Goal: Transaction & Acquisition: Purchase product/service

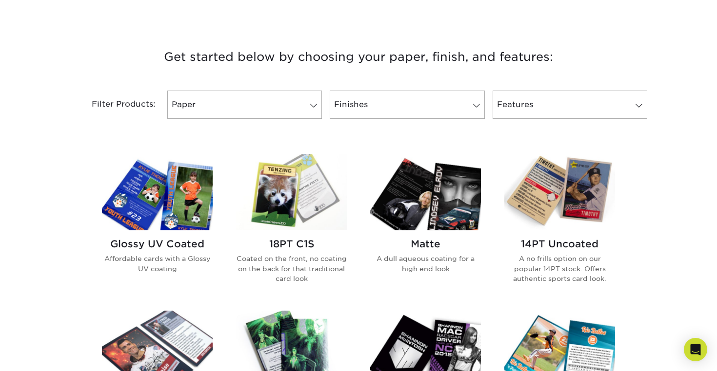
scroll to position [377, 0]
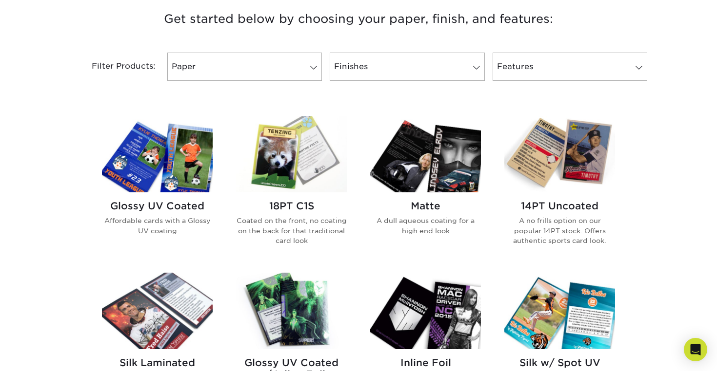
click at [158, 163] on img at bounding box center [157, 154] width 111 height 77
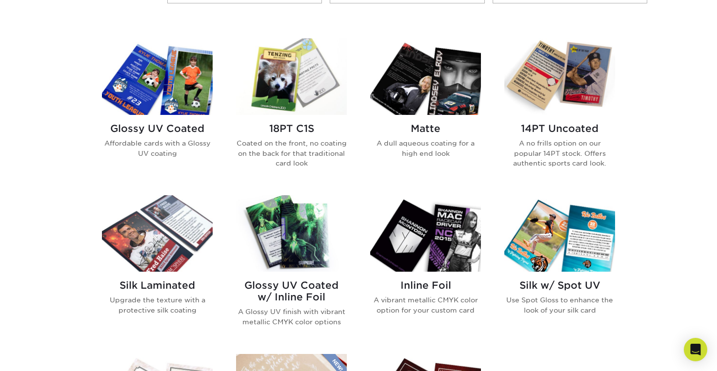
scroll to position [449, 0]
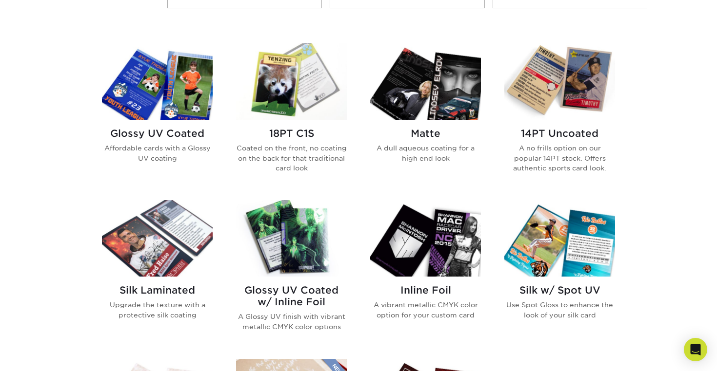
click at [155, 85] on img at bounding box center [157, 81] width 111 height 77
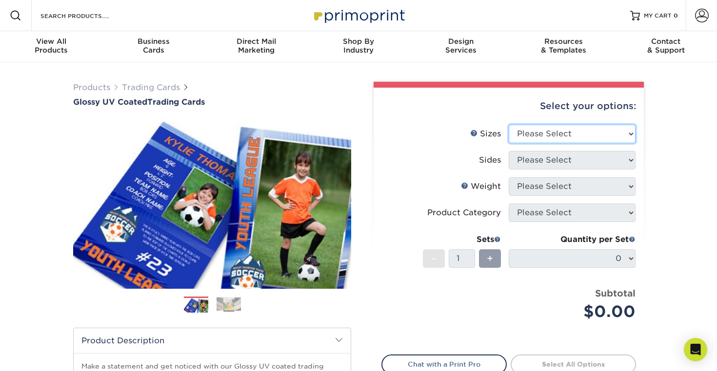
select select "2.50x3.50"
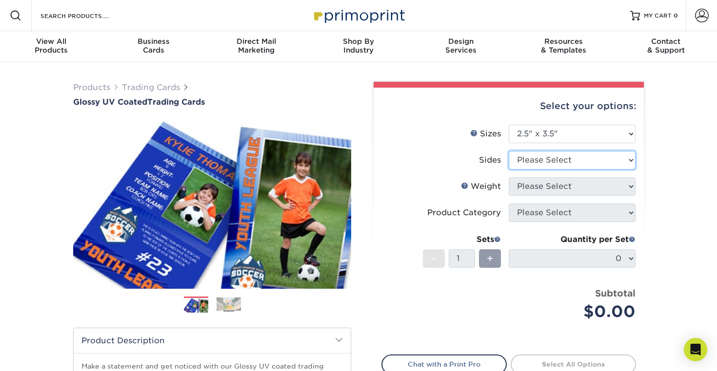
select select "13abbda7-1d64-4f25-8bb2-c179b224825d"
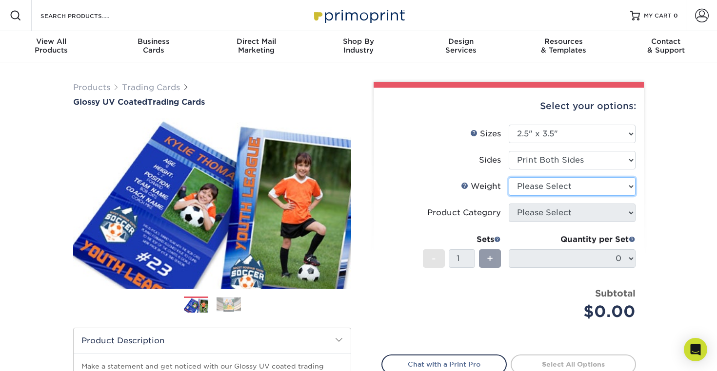
select select "18PTC1S"
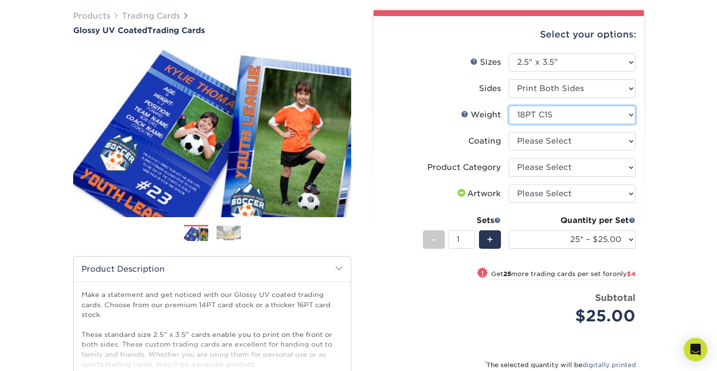
scroll to position [70, 0]
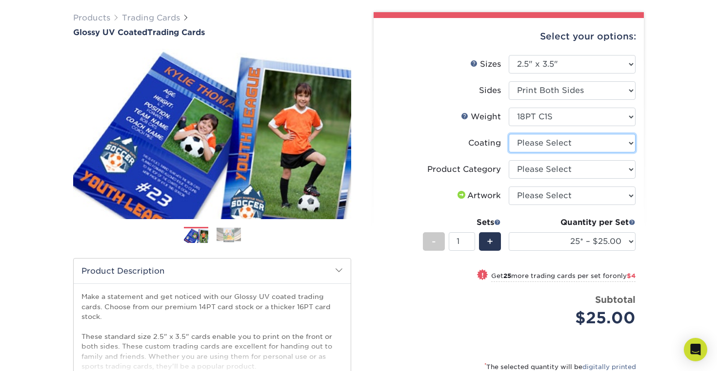
select select "1e8116af-acfc-44b1-83dc-8181aa338834"
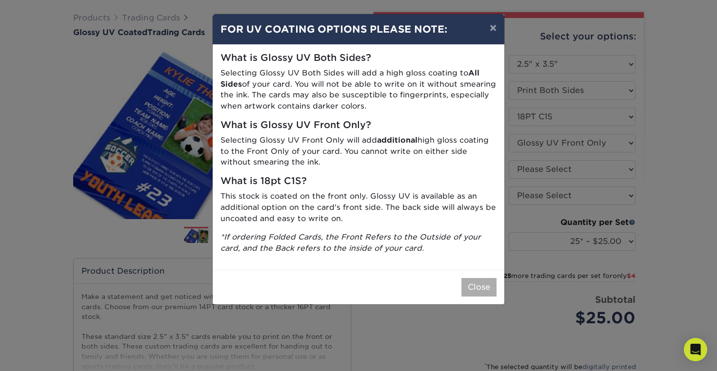
click at [483, 287] on button "Close" at bounding box center [478, 287] width 35 height 19
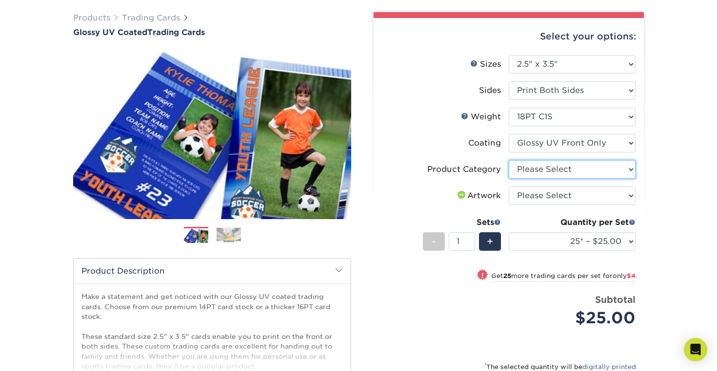
select select "c2f9bce9-36c2-409d-b101-c29d9d031e18"
select select "upload"
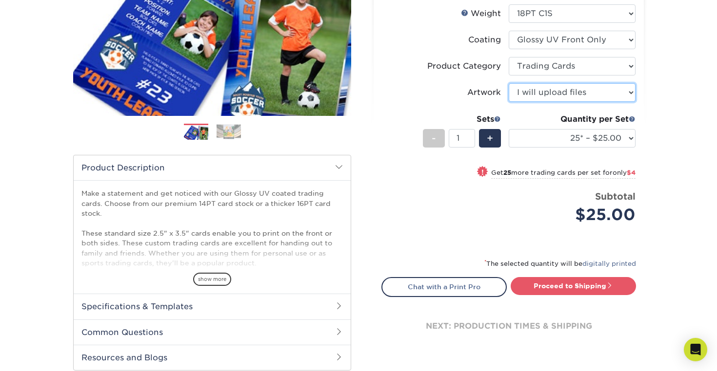
scroll to position [170, 0]
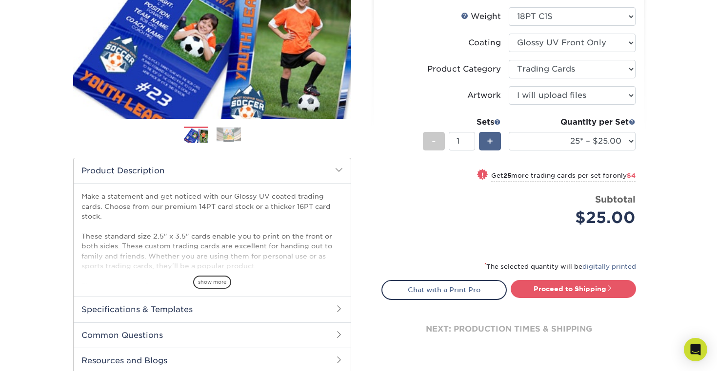
click at [492, 143] on span "+" at bounding box center [490, 141] width 6 height 15
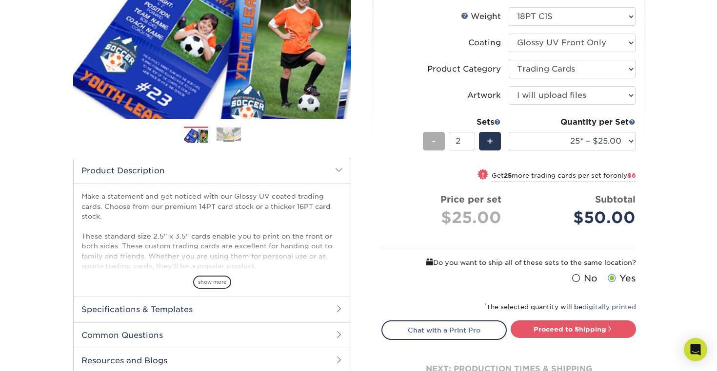
click at [429, 142] on div "-" at bounding box center [434, 141] width 22 height 19
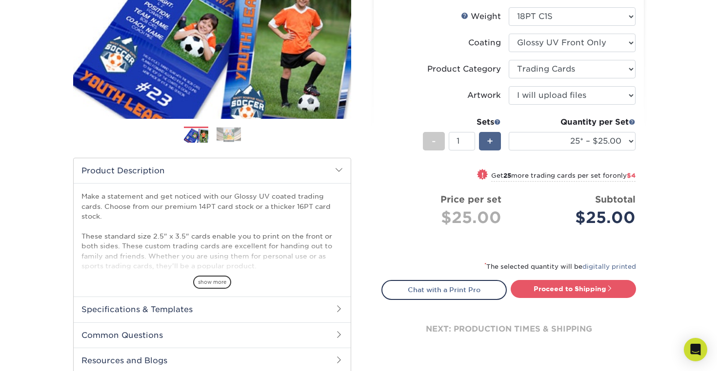
click at [488, 140] on span "+" at bounding box center [490, 141] width 6 height 15
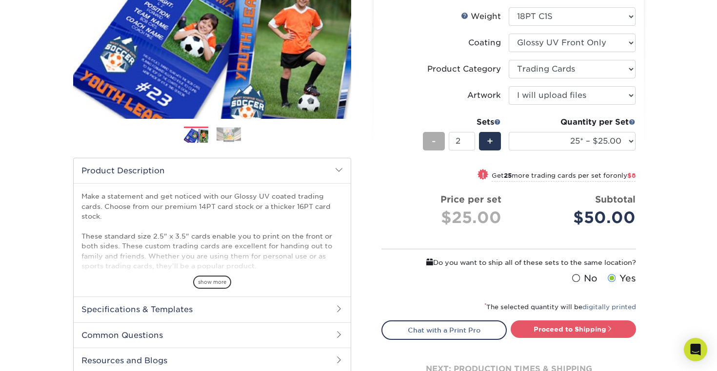
click at [428, 142] on div "-" at bounding box center [434, 141] width 22 height 19
type input "1"
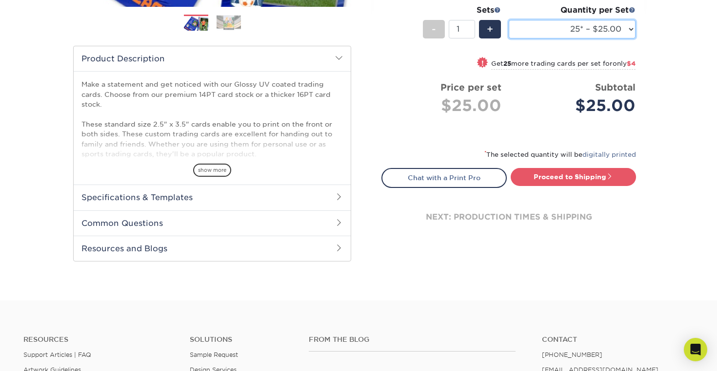
scroll to position [277, 0]
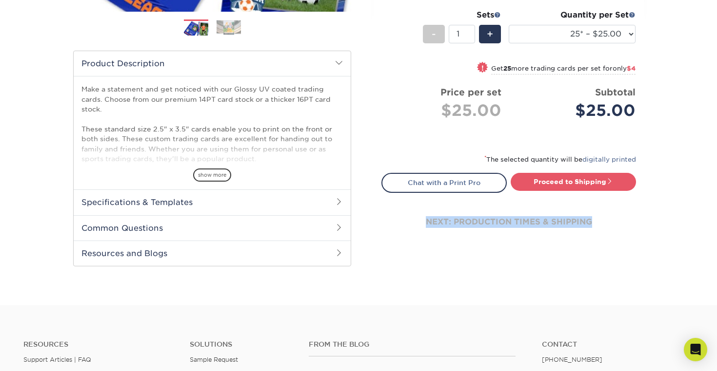
drag, startPoint x: 675, startPoint y: 205, endPoint x: 642, endPoint y: 205, distance: 33.2
click at [643, 205] on div "Products Trading Cards Glossy UV Coated Trading Cards Previous Next /" at bounding box center [358, 45] width 717 height 521
click at [630, 238] on div "next: production times & shipping" at bounding box center [508, 222] width 254 height 59
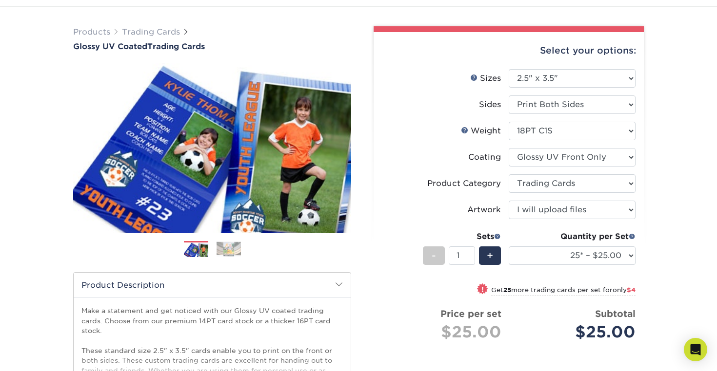
scroll to position [53, 0]
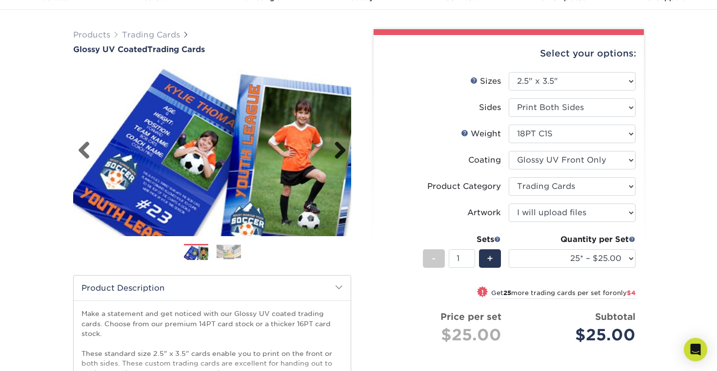
click at [341, 154] on link "Next" at bounding box center [337, 151] width 20 height 20
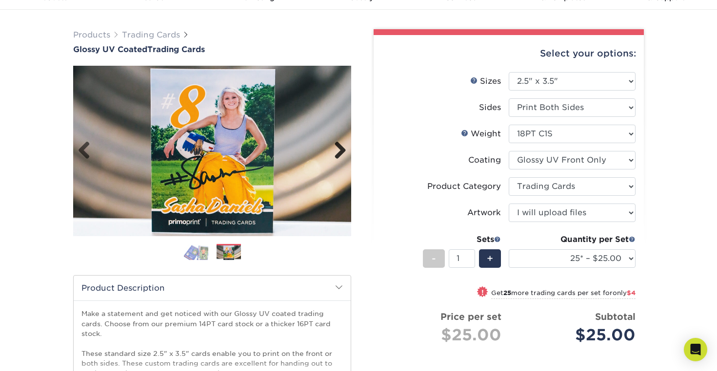
click at [337, 153] on link "Next" at bounding box center [337, 151] width 20 height 20
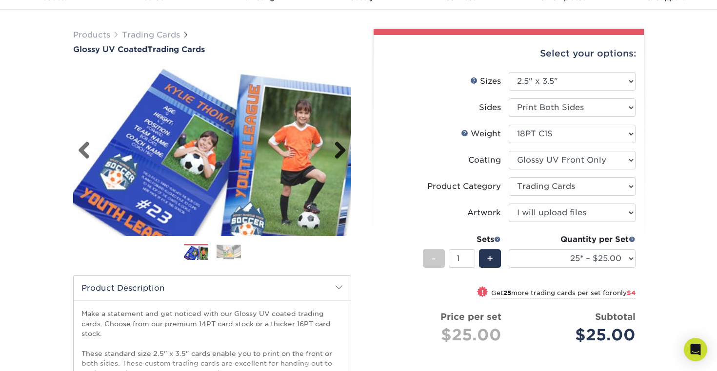
click at [337, 153] on link "Next" at bounding box center [337, 151] width 20 height 20
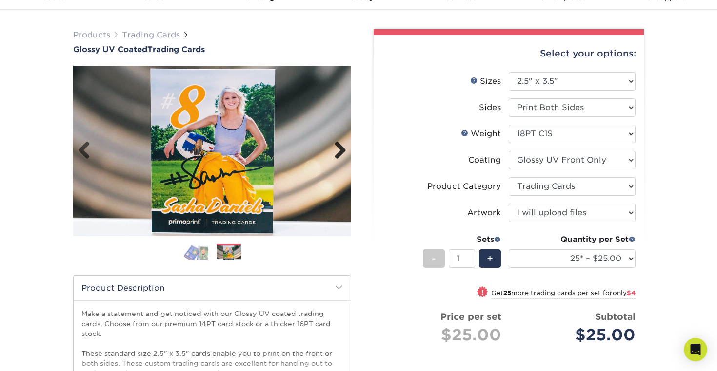
click at [337, 153] on link "Next" at bounding box center [337, 151] width 20 height 20
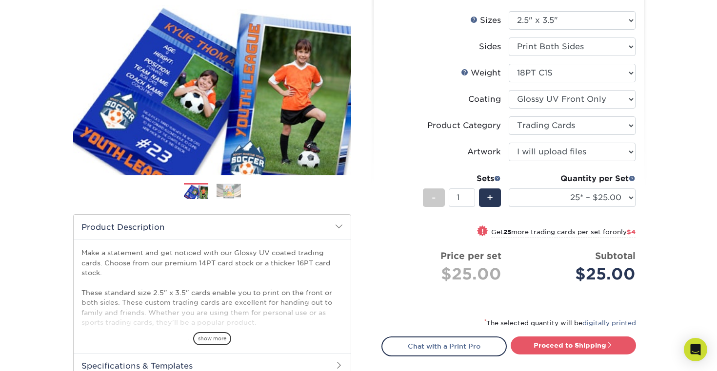
scroll to position [116, 0]
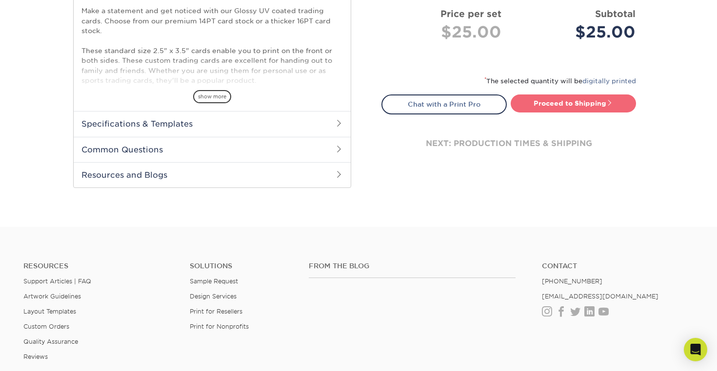
click at [562, 98] on link "Proceed to Shipping" at bounding box center [572, 104] width 125 height 18
type input "Set 1"
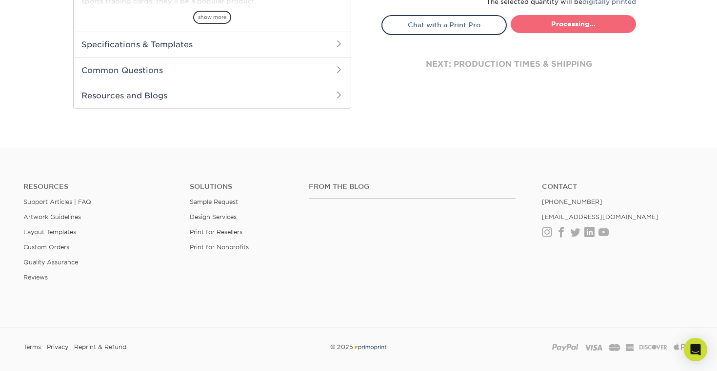
select select "08588386-0599-420e-8c79-4535039915a0"
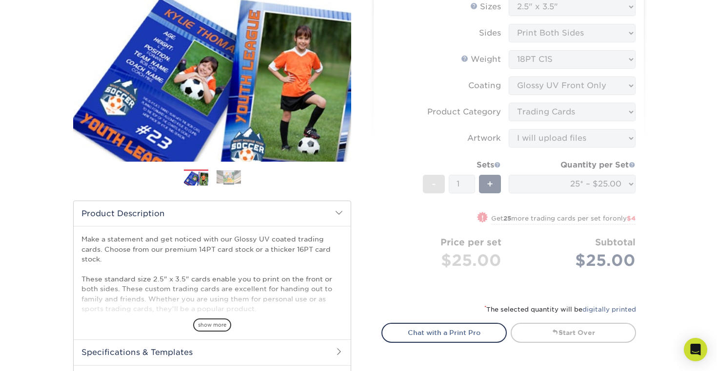
scroll to position [145, 0]
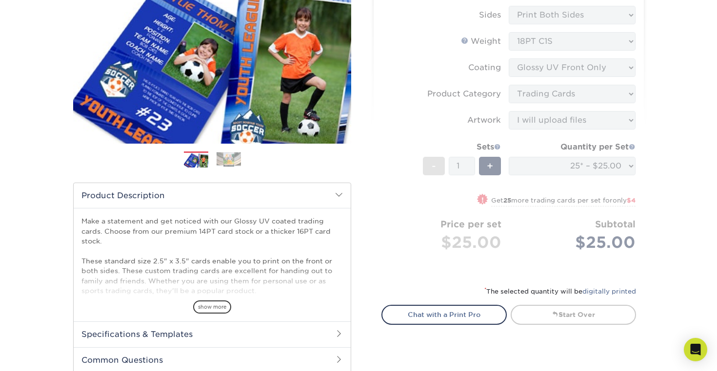
click at [584, 170] on form "Sizes Help Sizes Please Select 2.5" x 3.5" Sides Please Select 16PT - 1" at bounding box center [508, 127] width 254 height 295
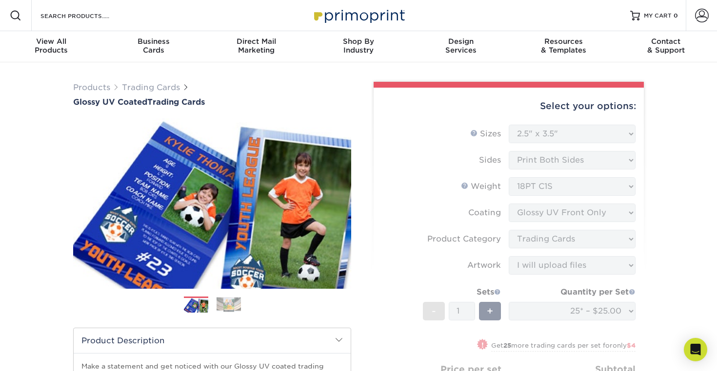
scroll to position [0, 0]
click at [437, 122] on div "Select your options:" at bounding box center [508, 106] width 254 height 37
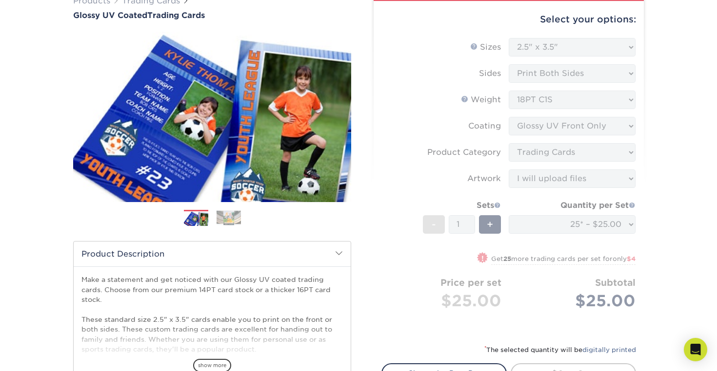
scroll to position [100, 0]
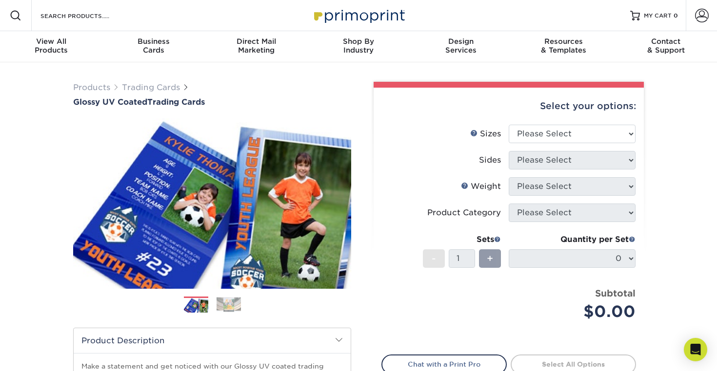
click at [584, 121] on div "Select your options:" at bounding box center [508, 106] width 254 height 37
select select "2.50x3.50"
select select "13abbda7-1d64-4f25-8bb2-c179b224825d"
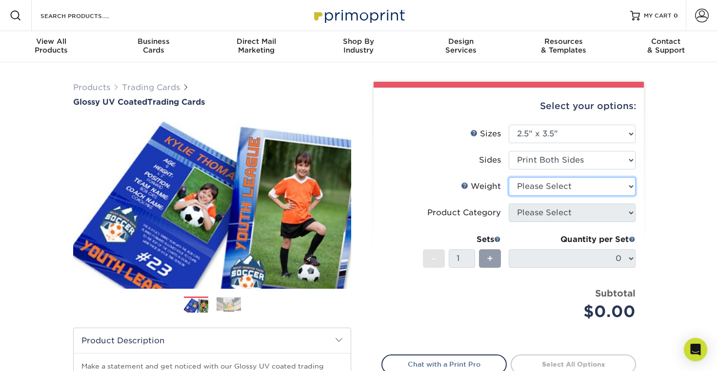
select select "16PT"
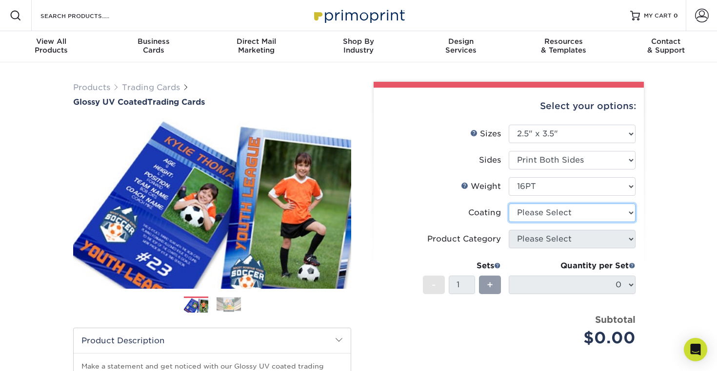
select select "ae367451-b2b8-45df-a344-0f05b6a12993"
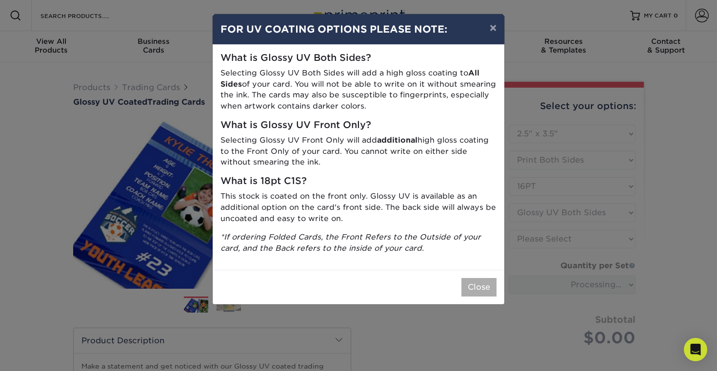
click at [480, 280] on button "Close" at bounding box center [478, 287] width 35 height 19
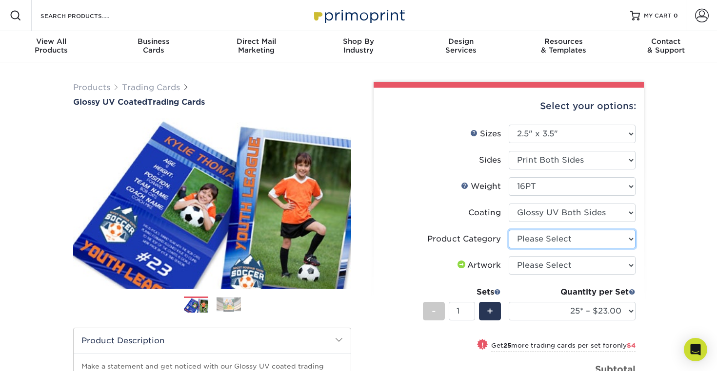
select select "c2f9bce9-36c2-409d-b101-c29d9d031e18"
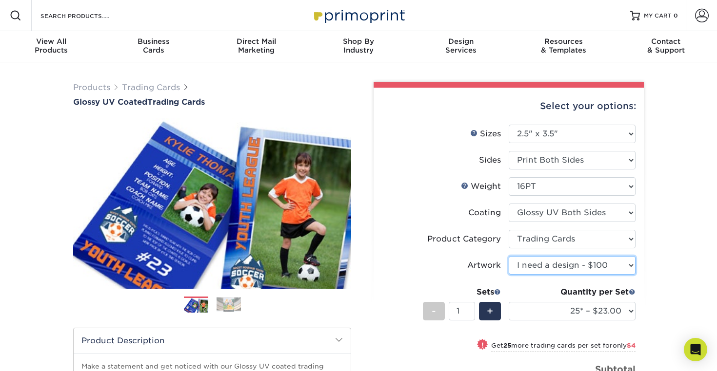
select select "upload"
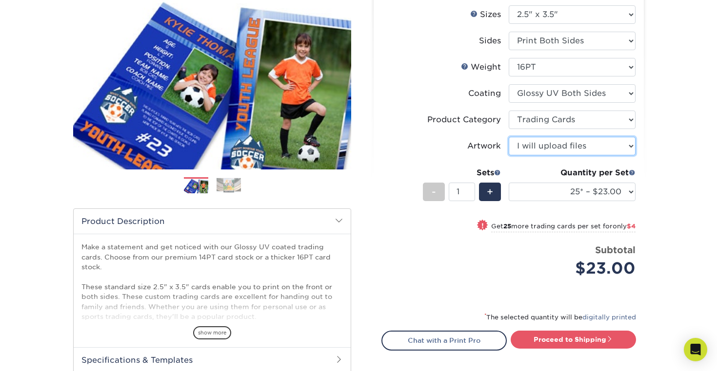
scroll to position [134, 0]
